Goal: Information Seeking & Learning: Get advice/opinions

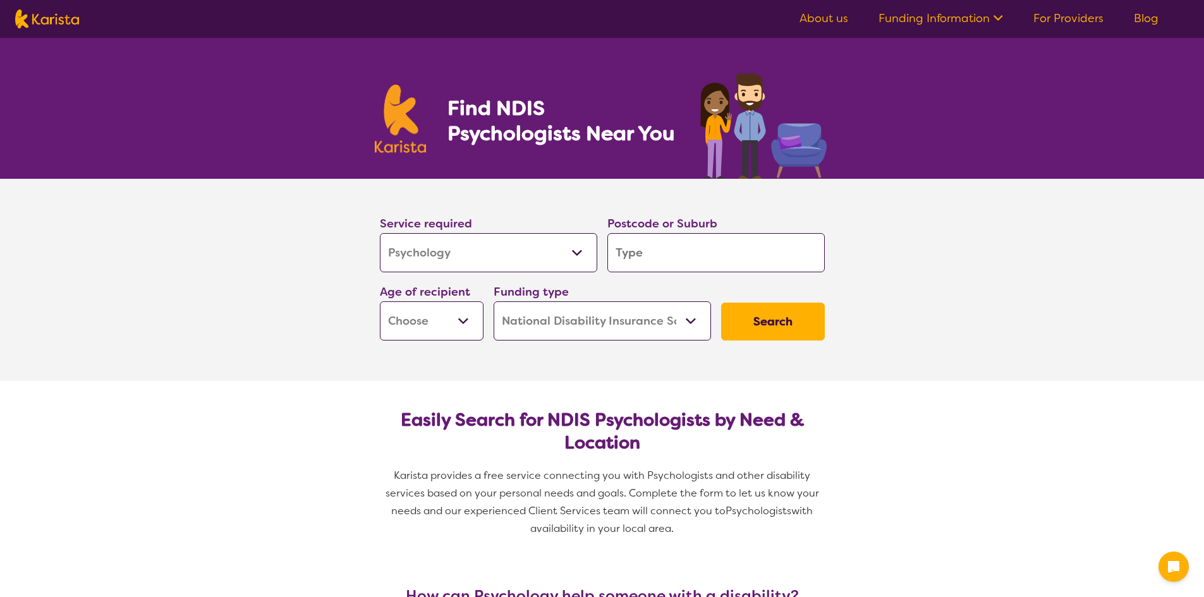
select select "Psychology"
select select "NDIS"
select select "Psychology"
select select "NDIS"
click at [645, 246] on input "search" at bounding box center [715, 252] width 217 height 39
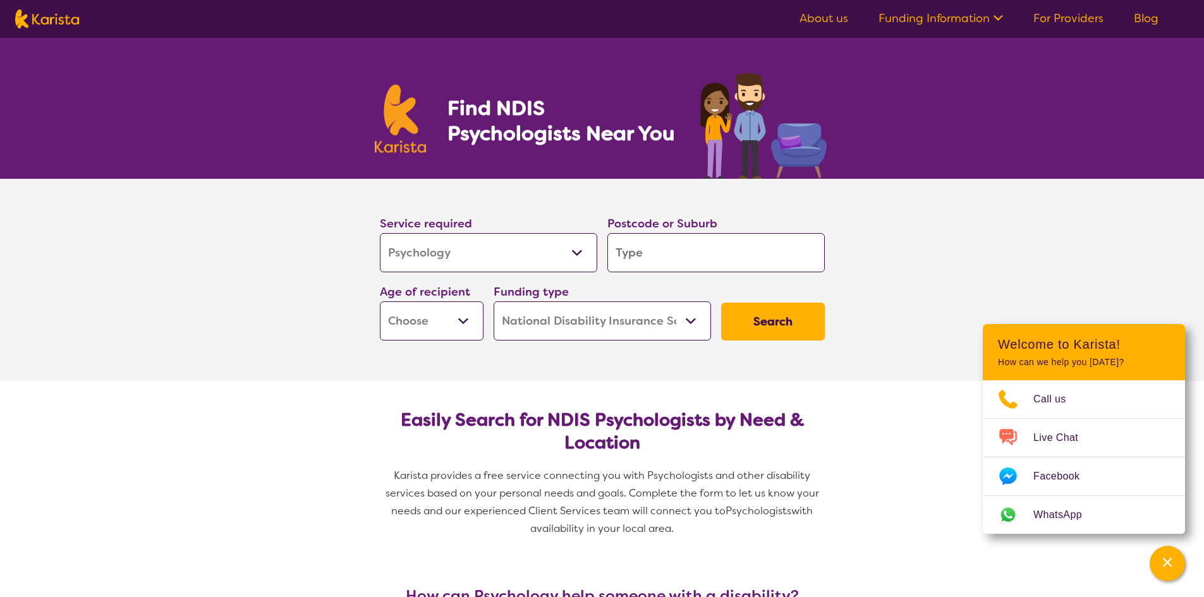
type input "n"
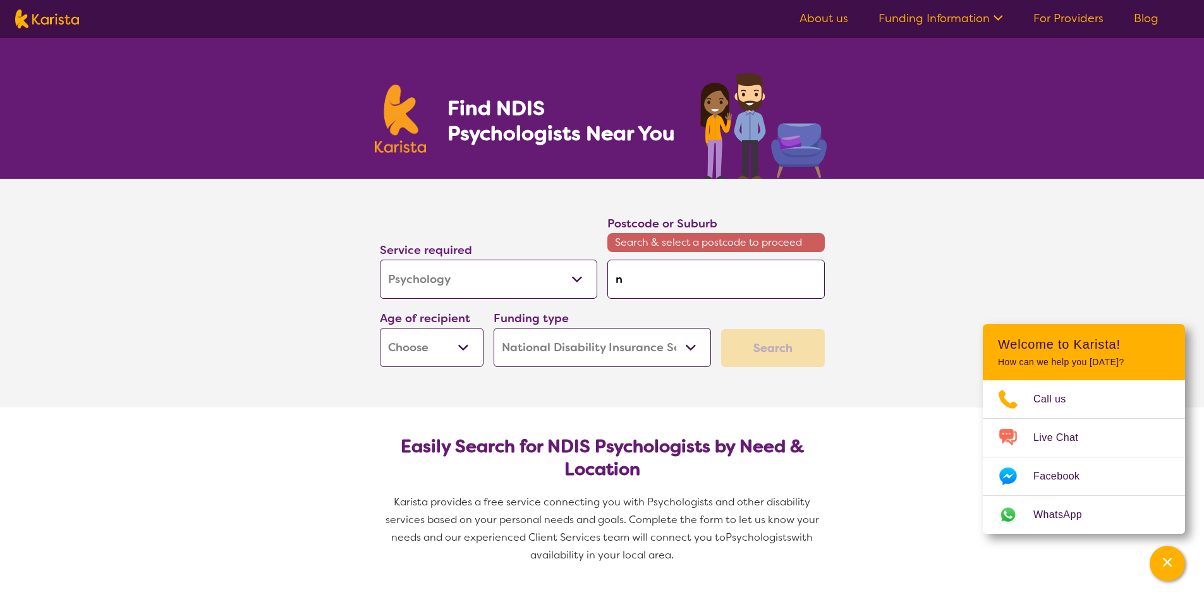
type input "na"
type input "nar"
type input "nare"
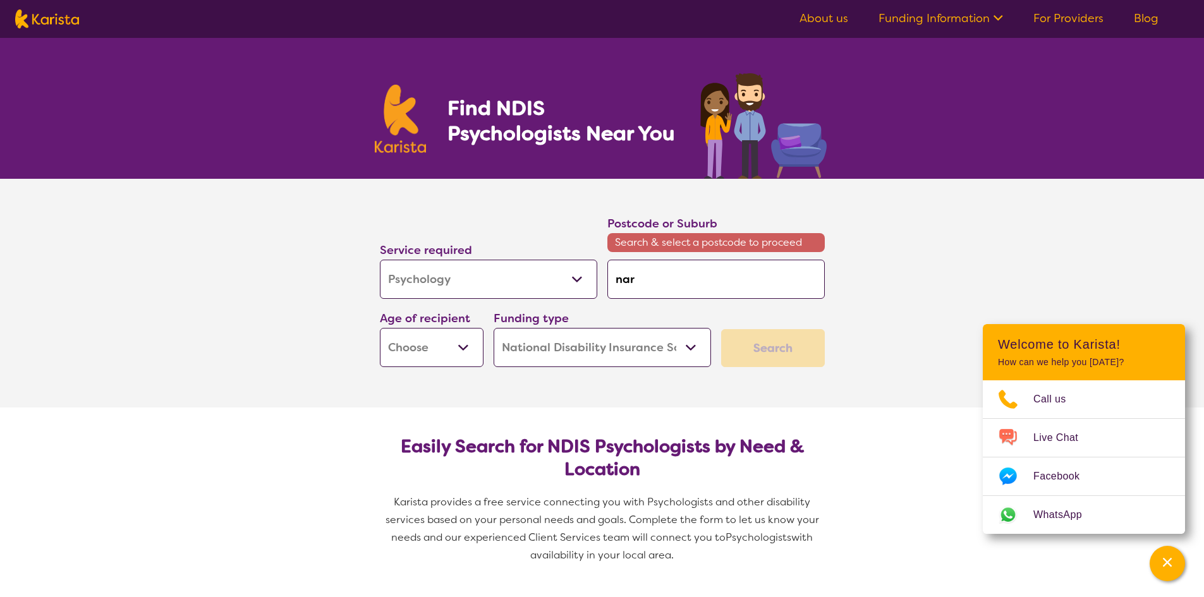
type input "nare"
type input "narel"
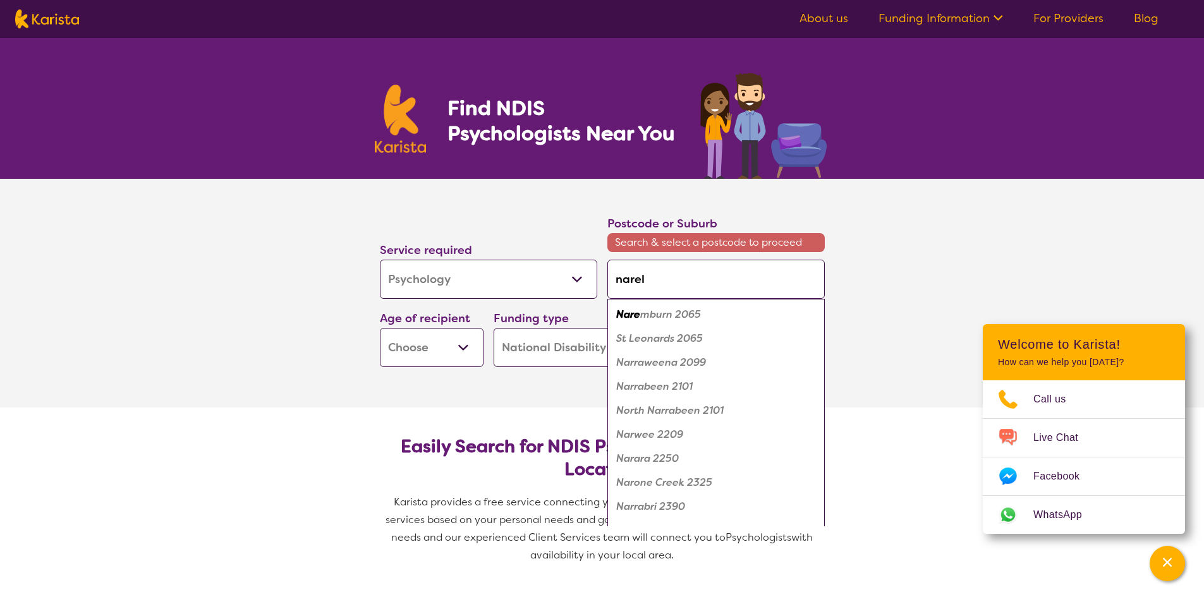
type input "narell"
type input "narella"
type input "narellan"
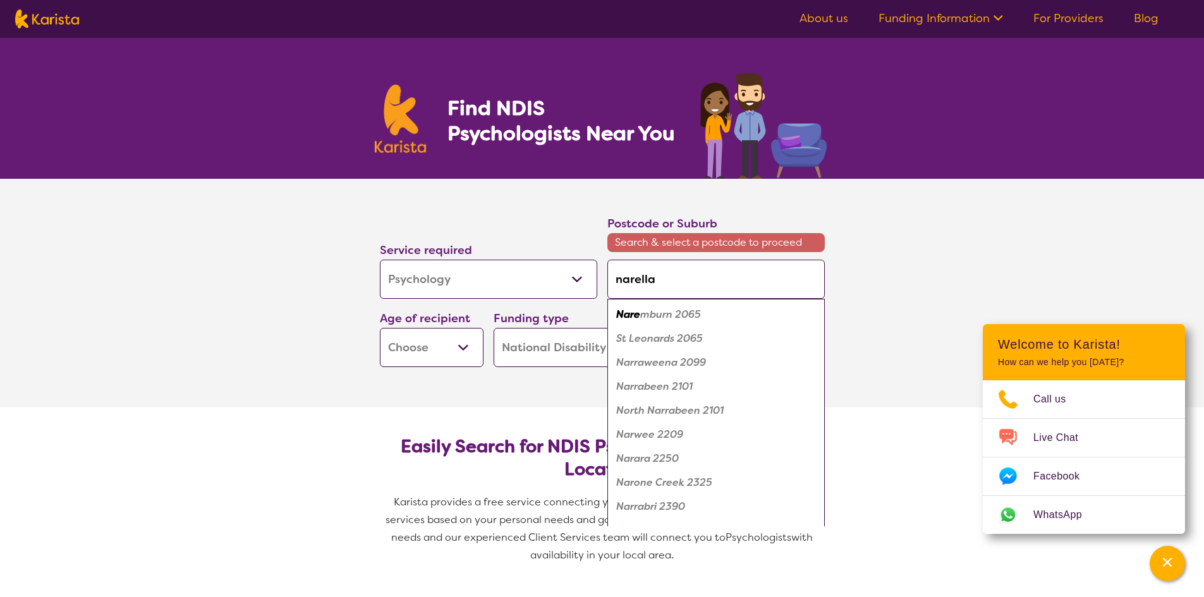
type input "narellan"
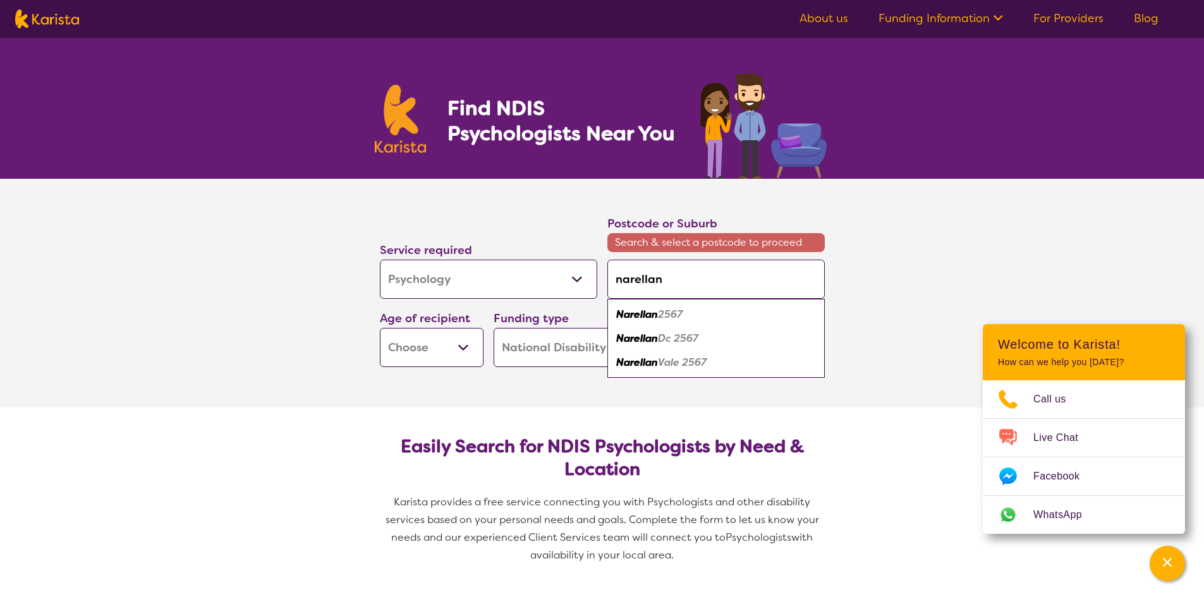
click at [669, 321] on em "2567" at bounding box center [670, 314] width 25 height 13
type input "2567"
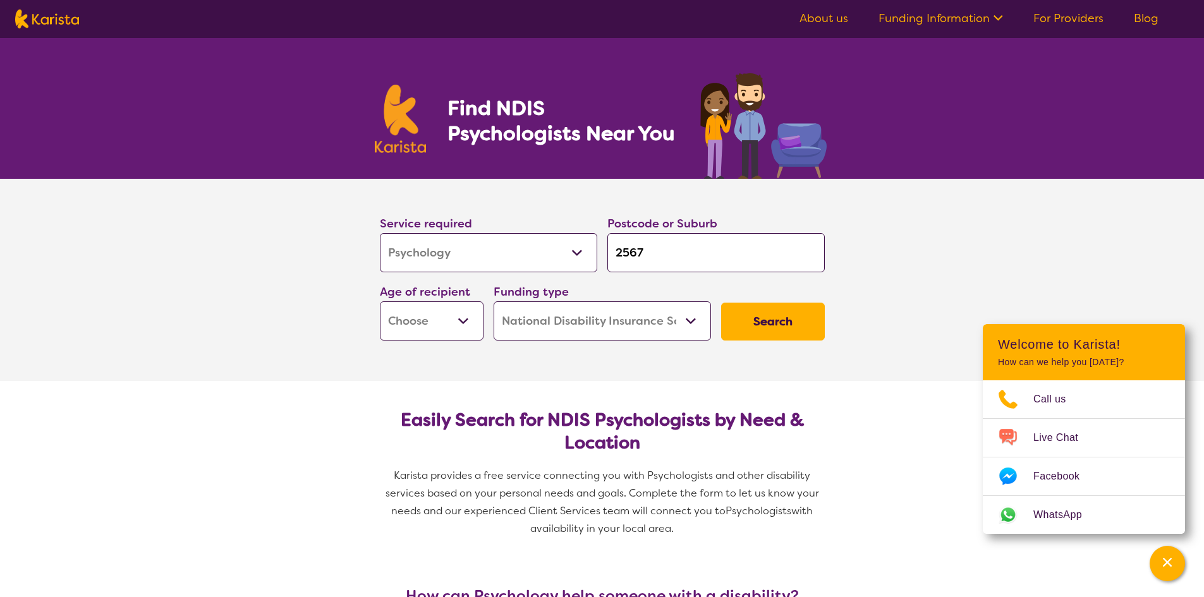
click at [621, 322] on select "Home Care Package (HCP) National Disability Insurance Scheme (NDIS) I don't know" at bounding box center [602, 321] width 217 height 39
click at [494, 302] on select "Home Care Package (HCP) National Disability Insurance Scheme (NDIS) I don't know" at bounding box center [602, 321] width 217 height 39
click at [777, 317] on button "Search" at bounding box center [773, 322] width 104 height 38
click at [424, 336] on select "Early Childhood - 0 to 9 Child - 10 to 11 Adolescent - 12 to 17 Adult - 18 to 6…" at bounding box center [432, 321] width 104 height 39
select select "AD"
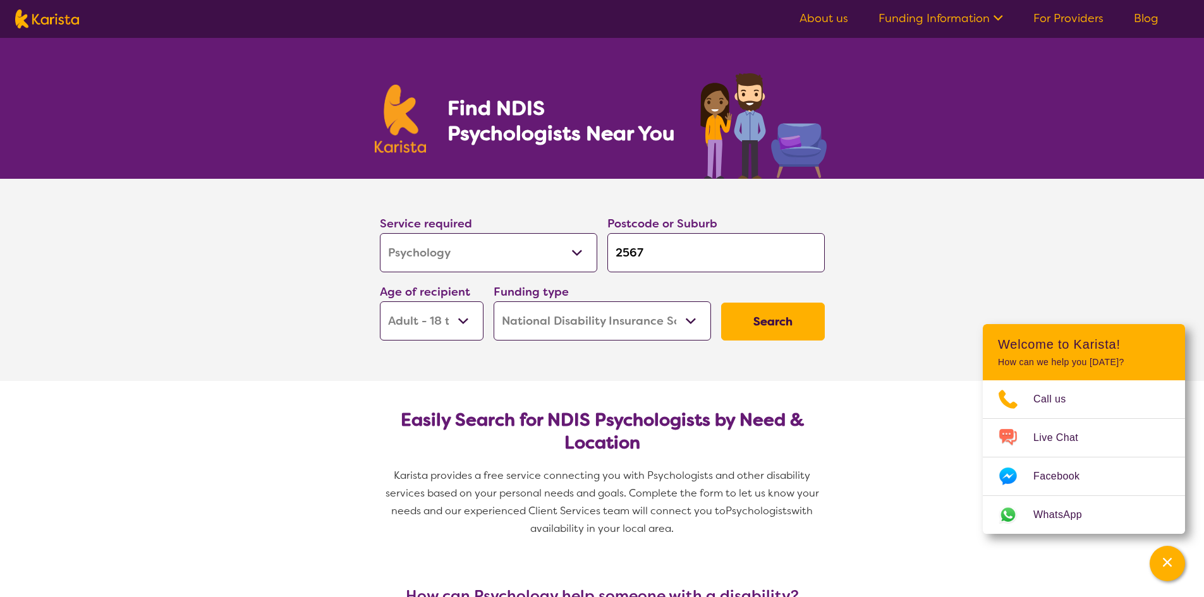
click at [380, 302] on select "Early Childhood - 0 to 9 Child - 10 to 11 Adolescent - 12 to 17 Adult - 18 to 6…" at bounding box center [432, 321] width 104 height 39
select select "AD"
click at [441, 326] on select "Early Childhood - 0 to 9 Child - 10 to 11 Adolescent - 12 to 17 Adult - 18 to 6…" at bounding box center [432, 321] width 104 height 39
select select "AS"
click at [380, 302] on select "Early Childhood - 0 to 9 Child - 10 to 11 Adolescent - 12 to 17 Adult - 18 to 6…" at bounding box center [432, 321] width 104 height 39
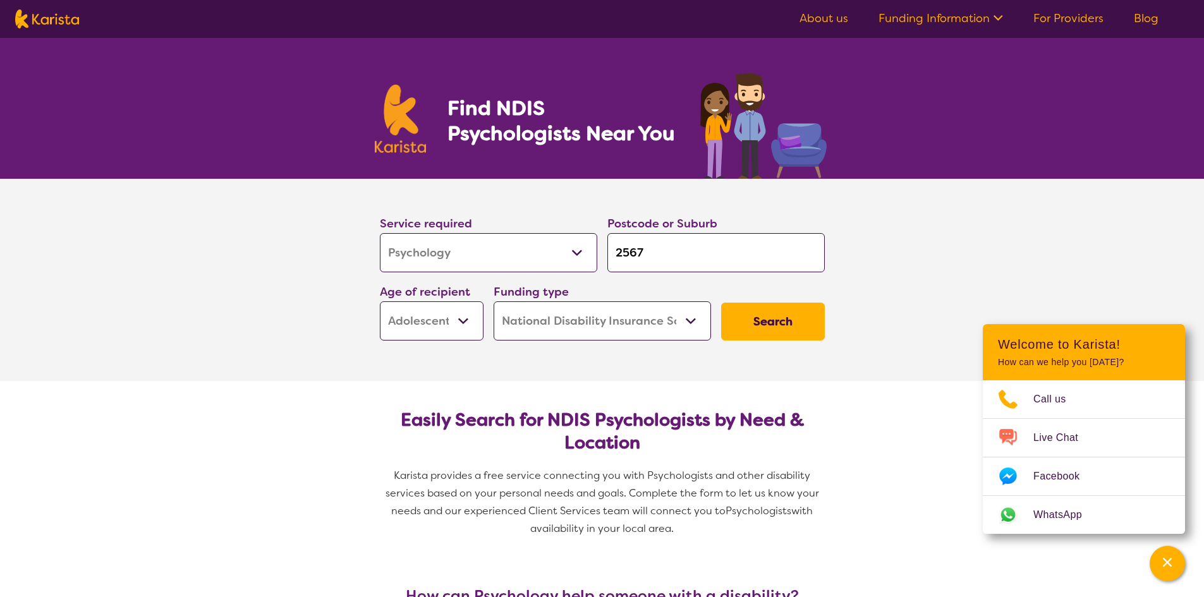
select select "AS"
click at [745, 321] on button "Search" at bounding box center [773, 322] width 104 height 38
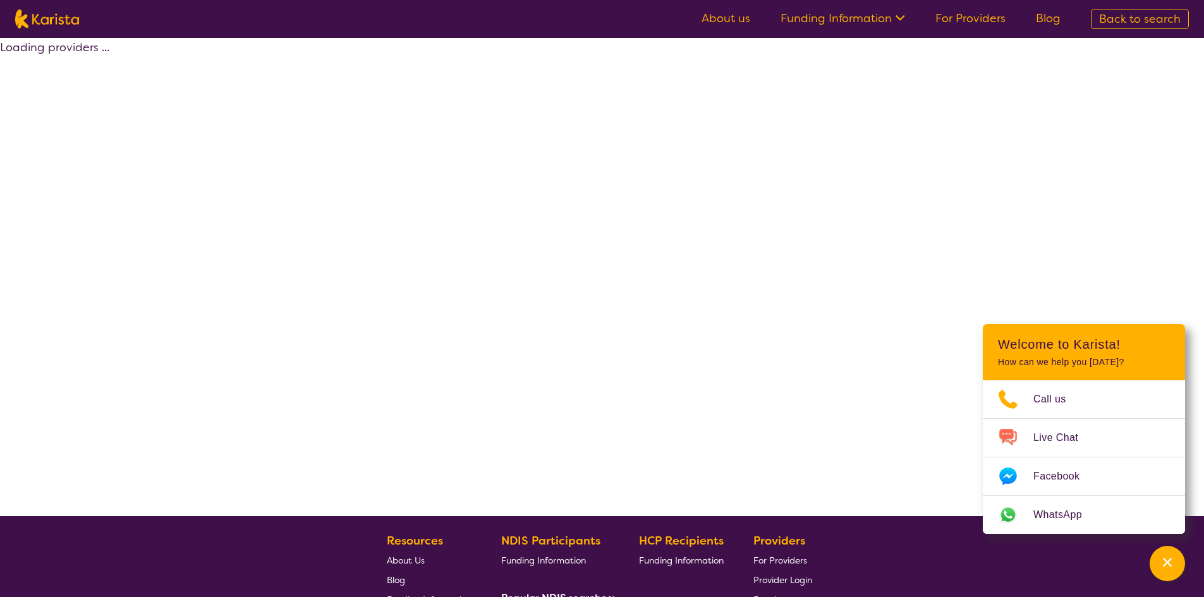
select select "by_score"
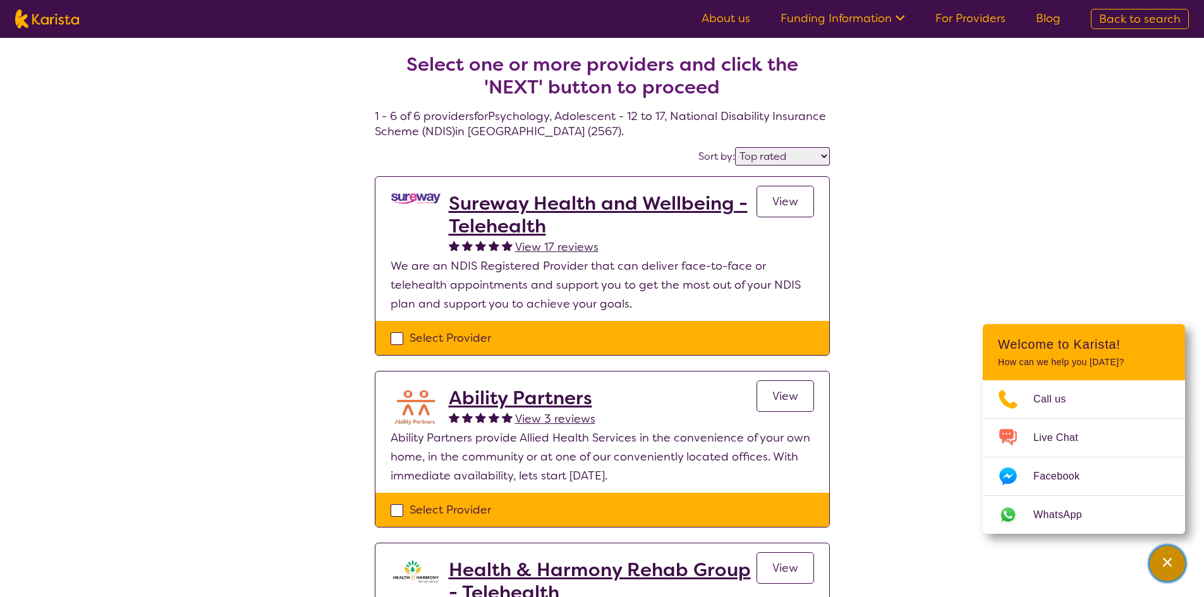
click at [1162, 571] on div "Channel Menu" at bounding box center [1167, 564] width 25 height 28
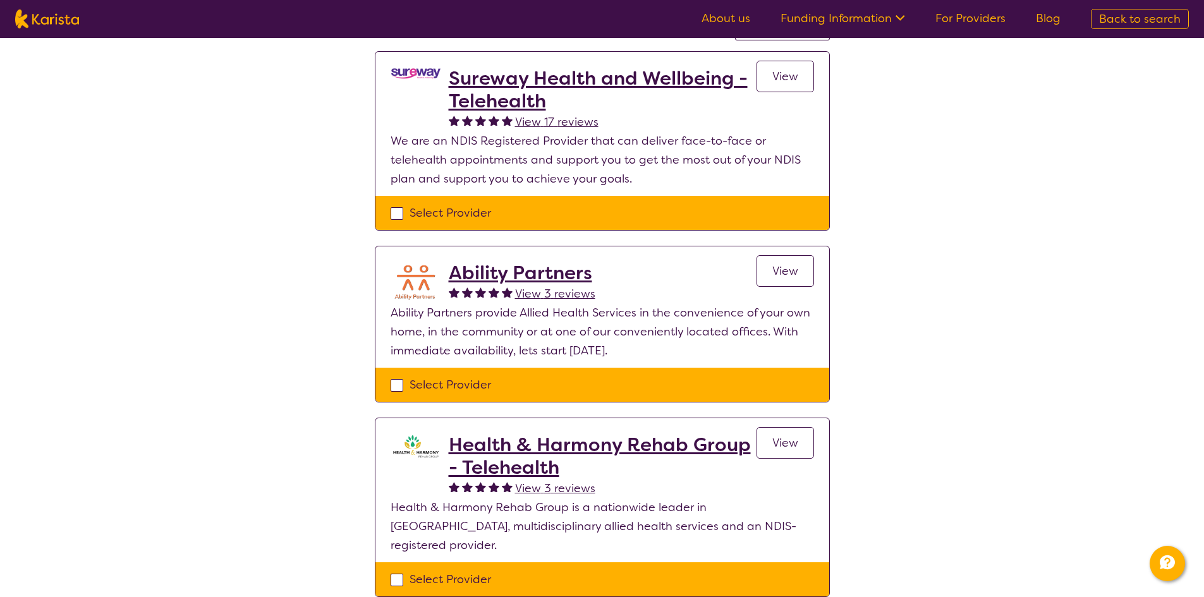
scroll to position [126, 0]
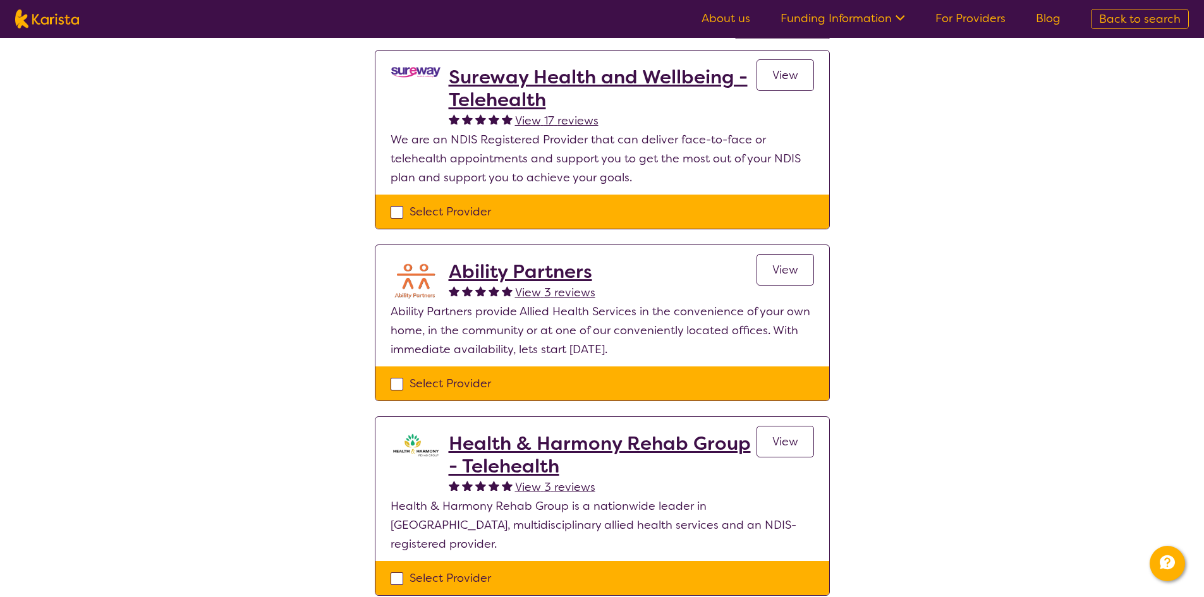
drag, startPoint x: 498, startPoint y: 102, endPoint x: 1011, endPoint y: 251, distance: 534.4
click at [1011, 251] on div "Select one or more providers and click the 'NEXT' button to proceed 1 - 6 of 6 …" at bounding box center [602, 545] width 1204 height 1269
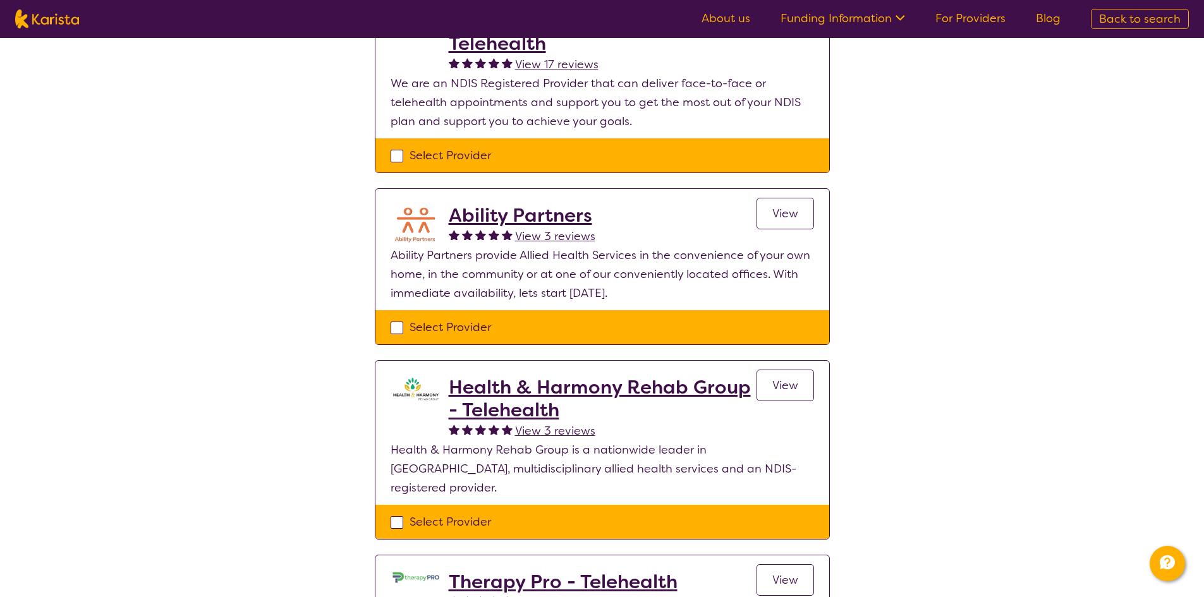
scroll to position [0, 0]
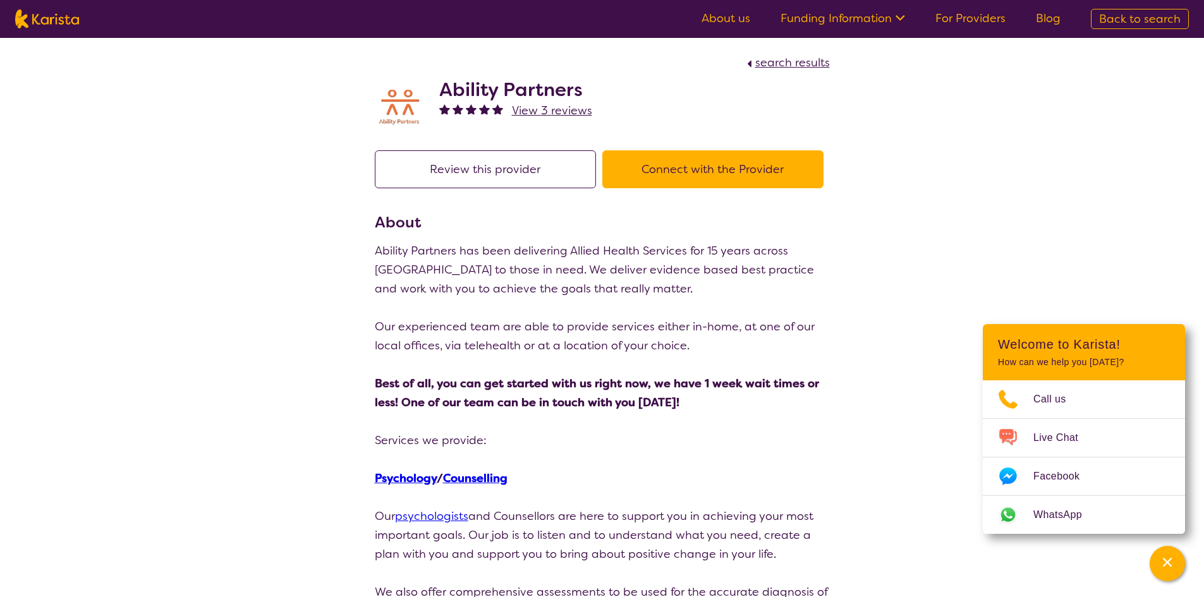
click at [645, 155] on button "Connect with the Provider" at bounding box center [712, 169] width 221 height 38
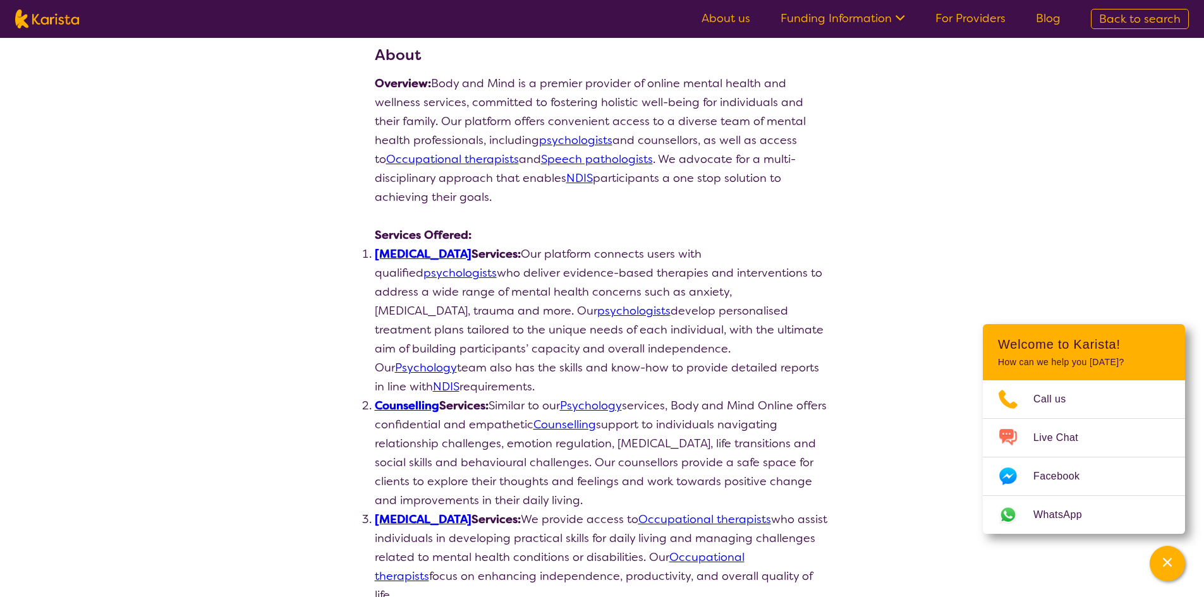
scroll to position [190, 0]
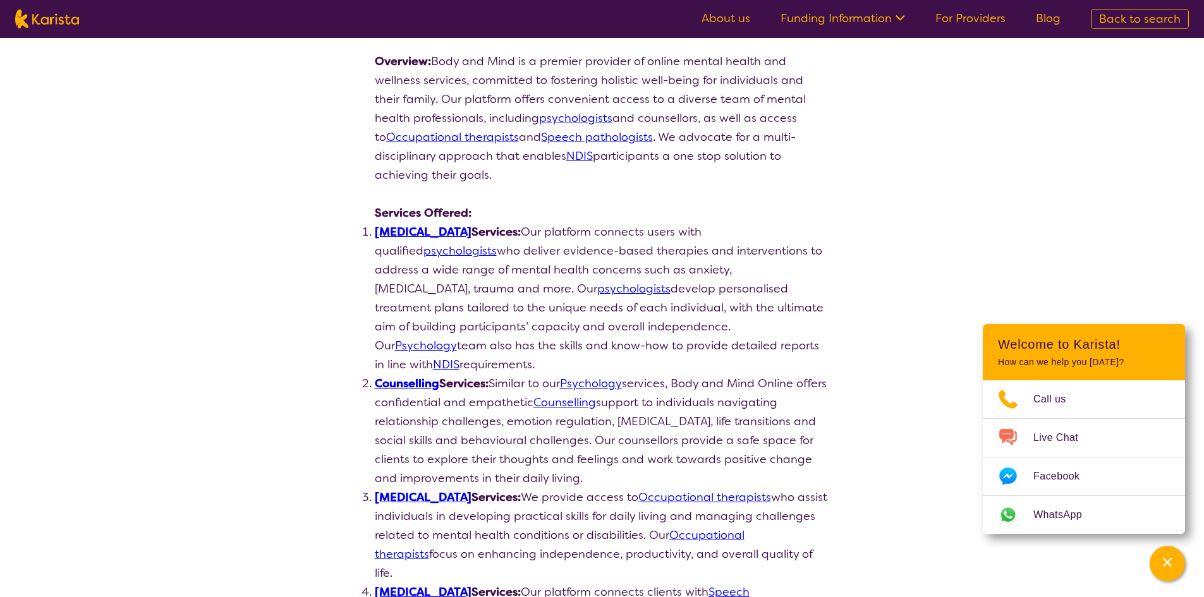
click at [427, 229] on link "Psychologist" at bounding box center [423, 231] width 97 height 15
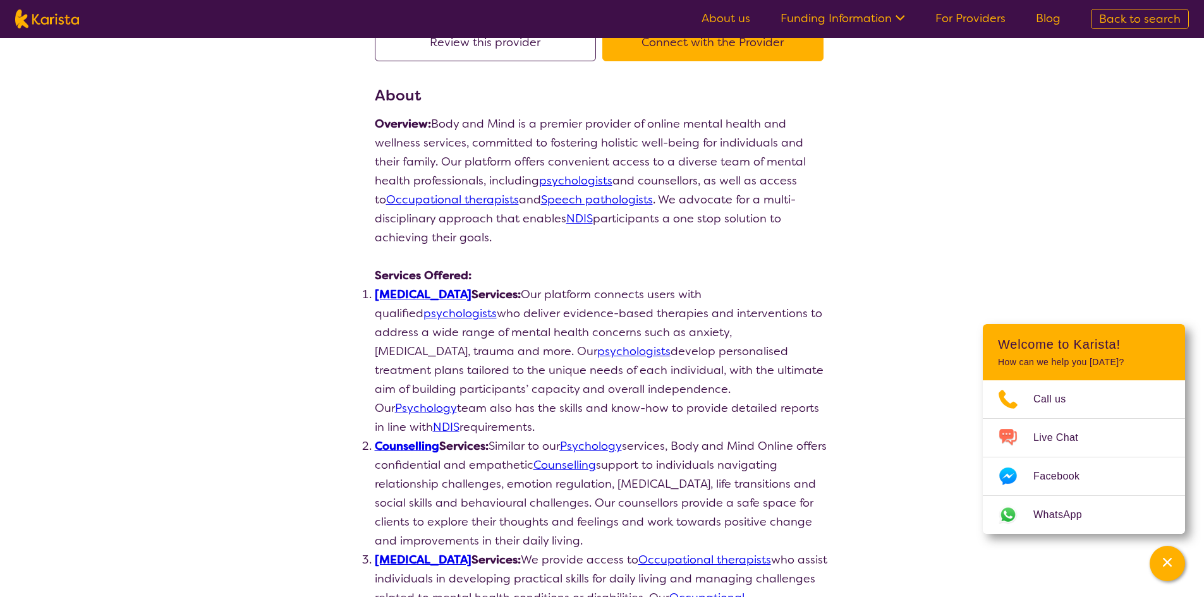
scroll to position [0, 0]
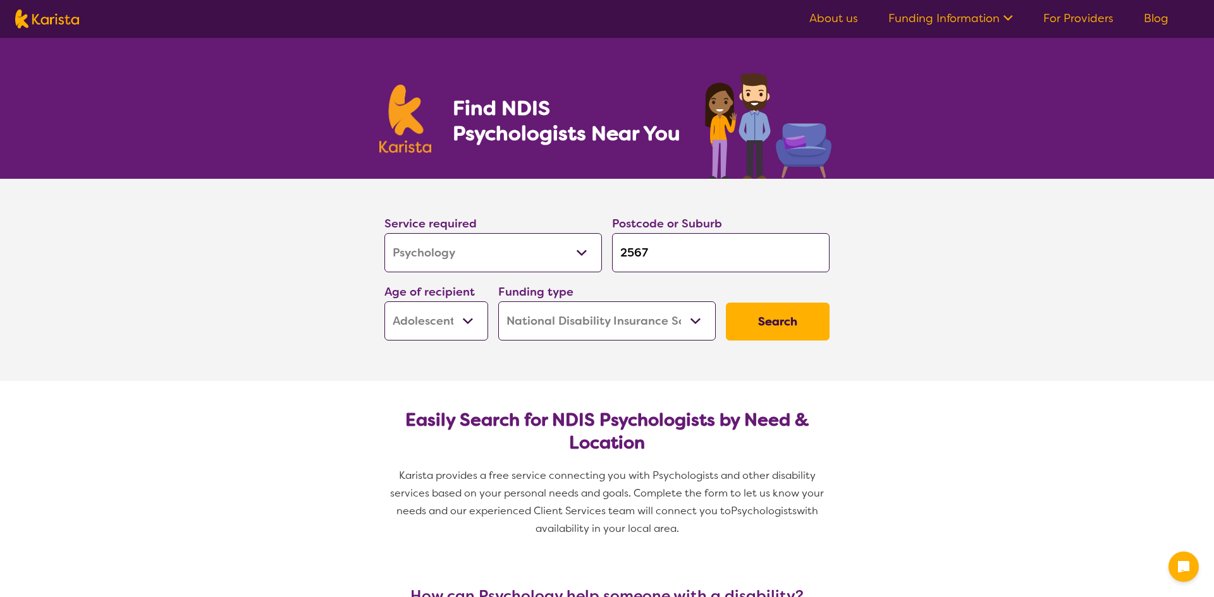
select select "Psychology"
select select "AS"
select select "NDIS"
select select "Psychology"
select select "AS"
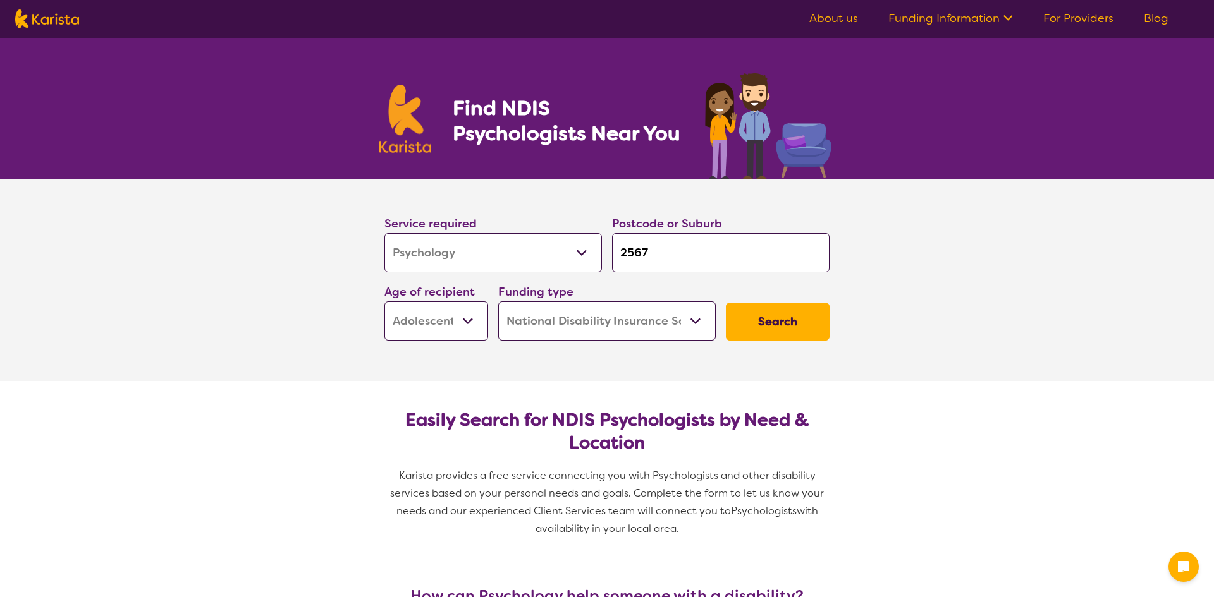
select select "NDIS"
